Goal: Register for event/course

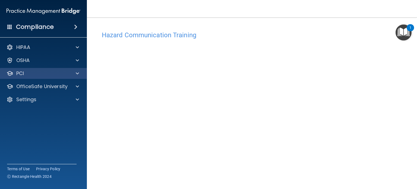
scroll to position [15, 0]
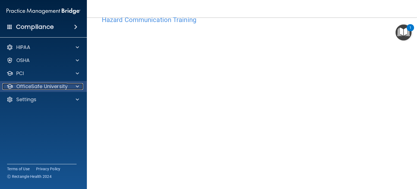
click at [48, 86] on p "OfficeSafe University" at bounding box center [41, 86] width 51 height 7
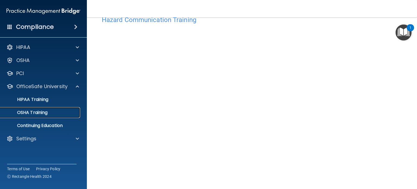
click at [42, 110] on p "OSHA Training" at bounding box center [26, 112] width 44 height 5
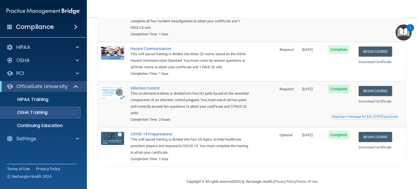
scroll to position [66, 0]
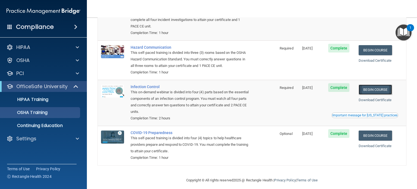
click at [368, 89] on link "Begin Course" at bounding box center [375, 89] width 33 height 10
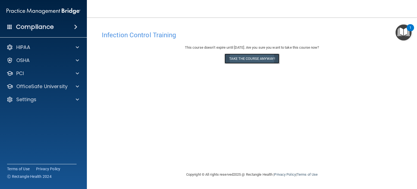
click at [262, 60] on button "Take the course anyway!" at bounding box center [251, 58] width 55 height 10
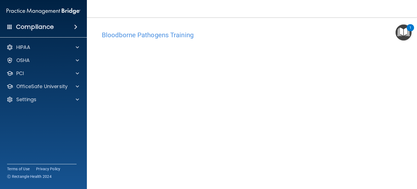
scroll to position [17, 0]
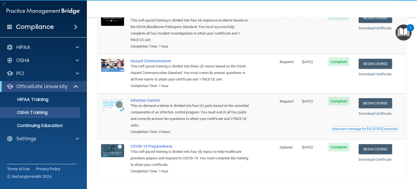
scroll to position [54, 0]
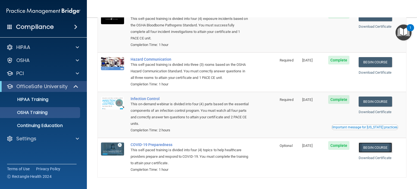
click at [379, 149] on link "Begin Course" at bounding box center [375, 147] width 33 height 10
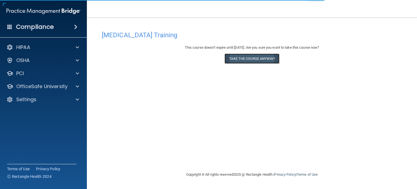
click at [240, 61] on button "Take the course anyway!" at bounding box center [251, 58] width 55 height 10
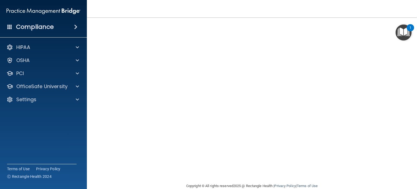
scroll to position [23, 0]
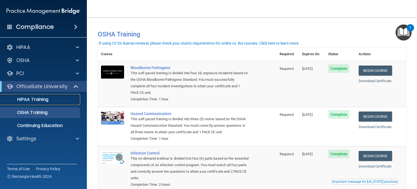
click at [34, 100] on p "HIPAA Training" at bounding box center [26, 99] width 45 height 5
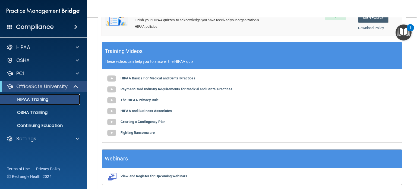
scroll to position [182, 0]
